Goal: Task Accomplishment & Management: Use online tool/utility

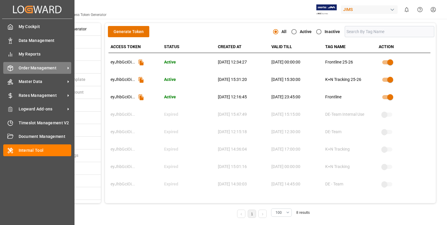
click at [44, 71] on span "Order Management" at bounding box center [42, 68] width 47 height 6
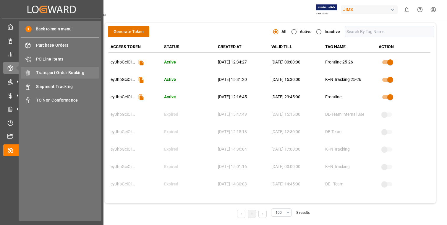
click at [61, 73] on span "Transport Order Booking" at bounding box center [67, 73] width 63 height 6
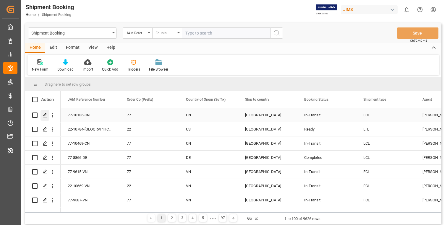
click at [45, 116] on icon "Press SPACE to select this row." at bounding box center [45, 115] width 5 height 5
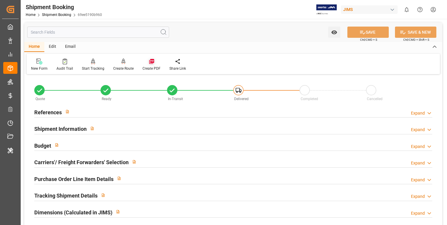
click at [152, 69] on div "Create PDF" at bounding box center [151, 68] width 18 height 5
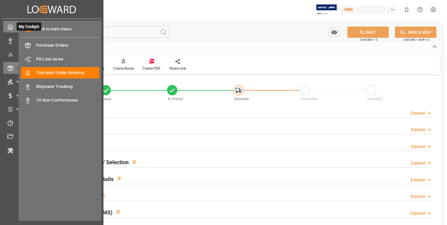
click at [10, 30] on icon at bounding box center [10, 27] width 6 height 6
